Goal: Task Accomplishment & Management: Manage account settings

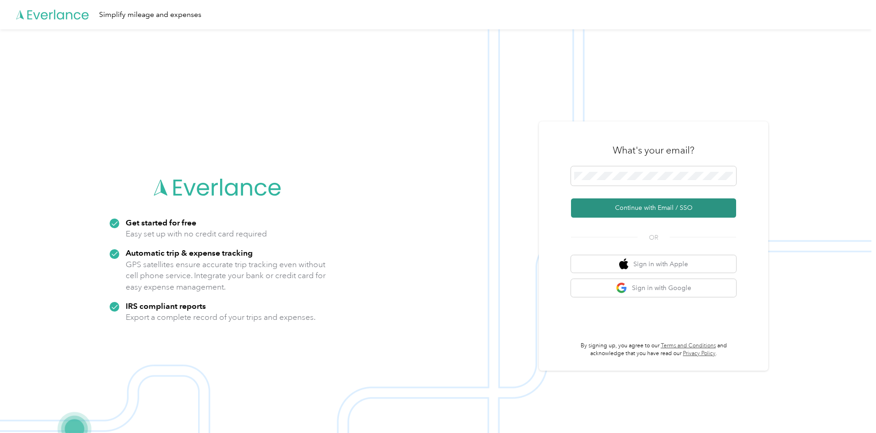
drag, startPoint x: 616, startPoint y: 207, endPoint x: 683, endPoint y: 210, distance: 67.0
click at [616, 207] on button "Continue with Email / SSO" at bounding box center [653, 208] width 165 height 19
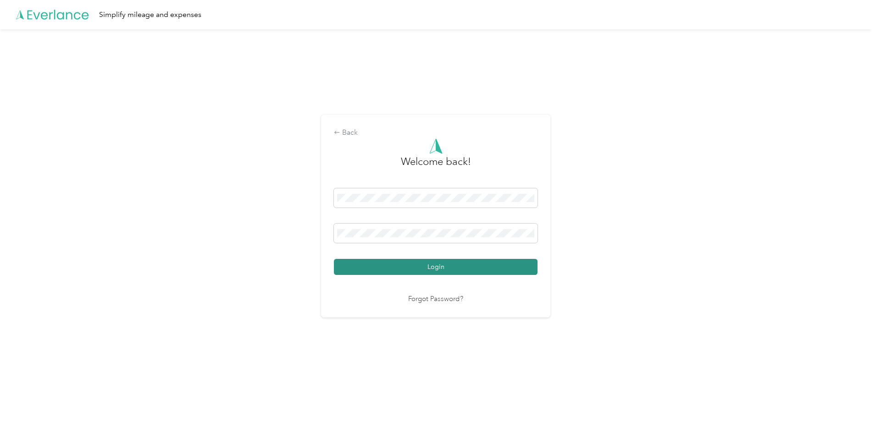
click at [458, 262] on button "Login" at bounding box center [436, 267] width 204 height 16
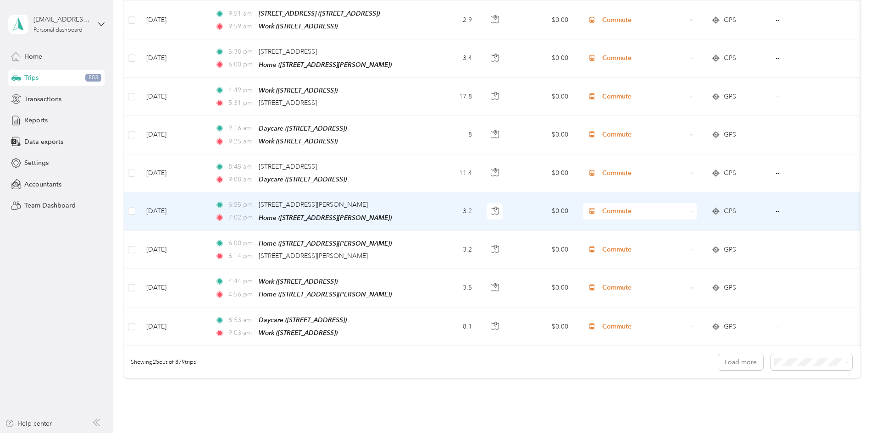
scroll to position [826, 0]
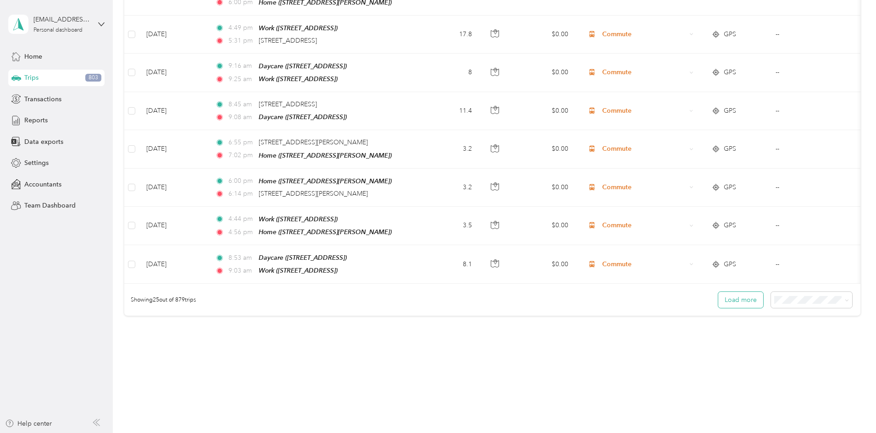
click at [718, 299] on button "Load more" at bounding box center [740, 300] width 45 height 16
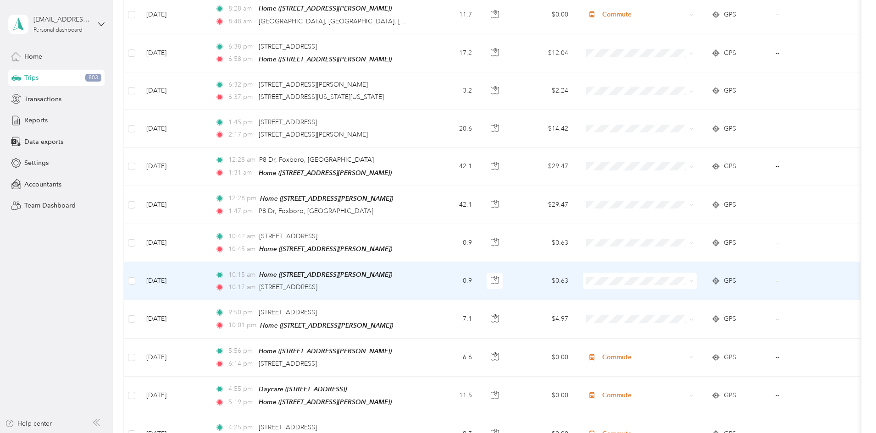
scroll to position [1743, 0]
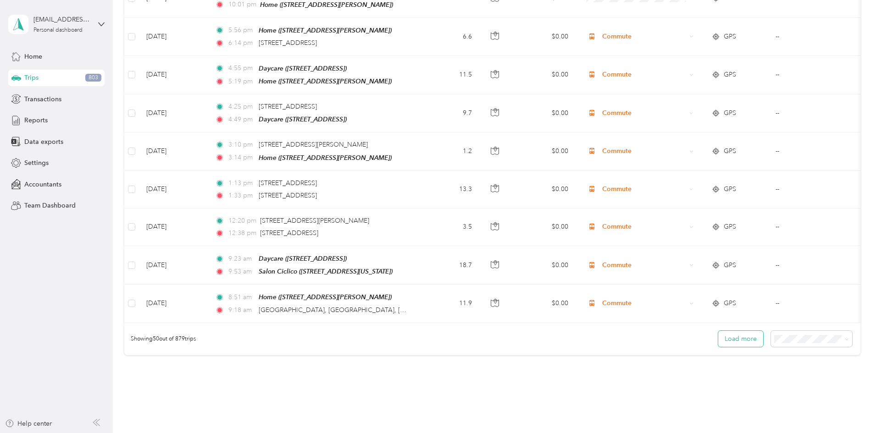
click at [718, 331] on button "Load more" at bounding box center [740, 339] width 45 height 16
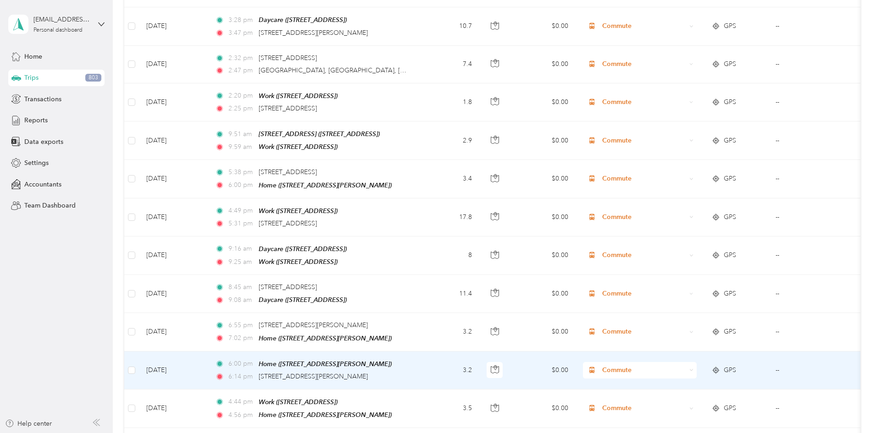
scroll to position [642, 0]
